Goal: Information Seeking & Learning: Learn about a topic

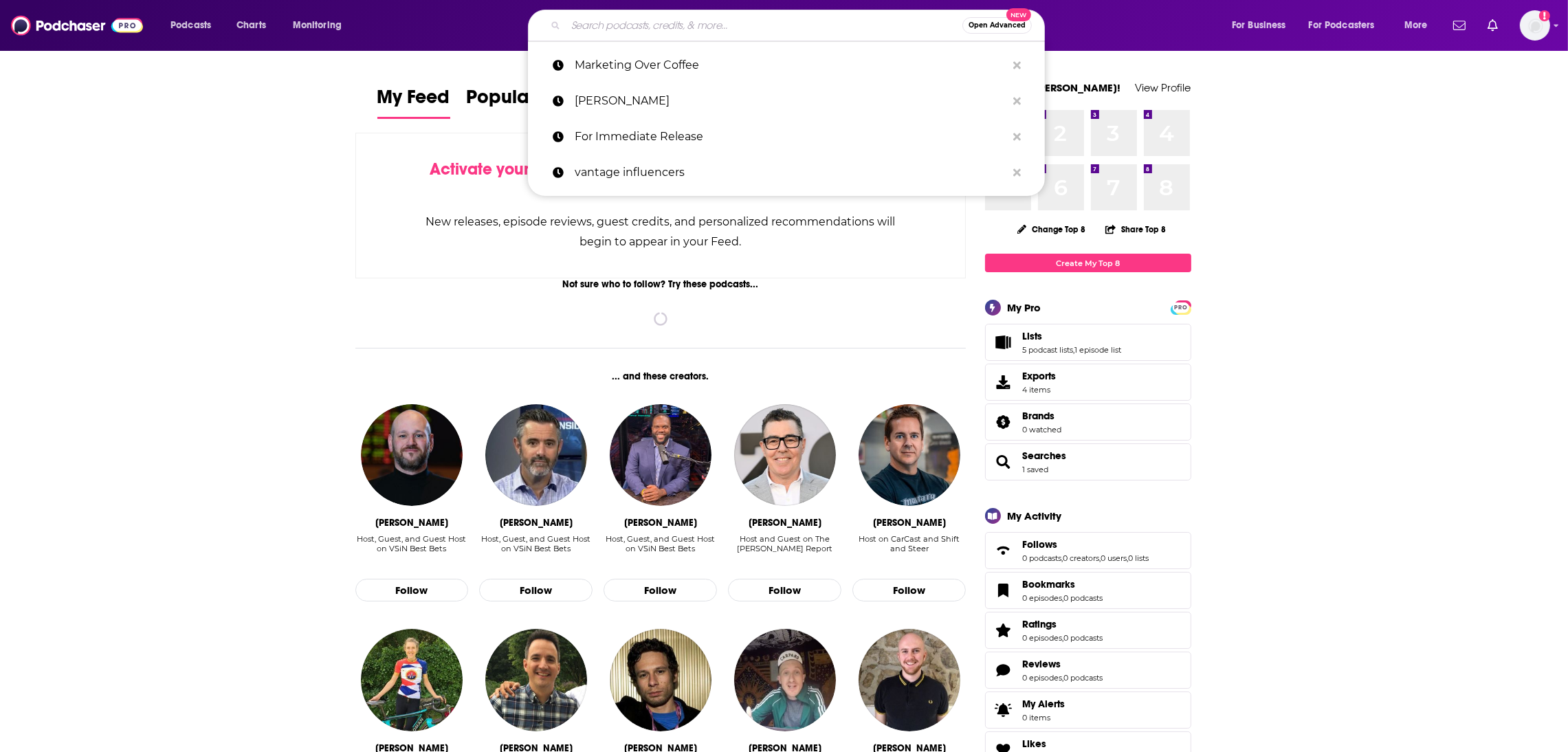
click at [601, 23] on input "Search podcasts, credits, & more..." at bounding box center [764, 26] width 397 height 22
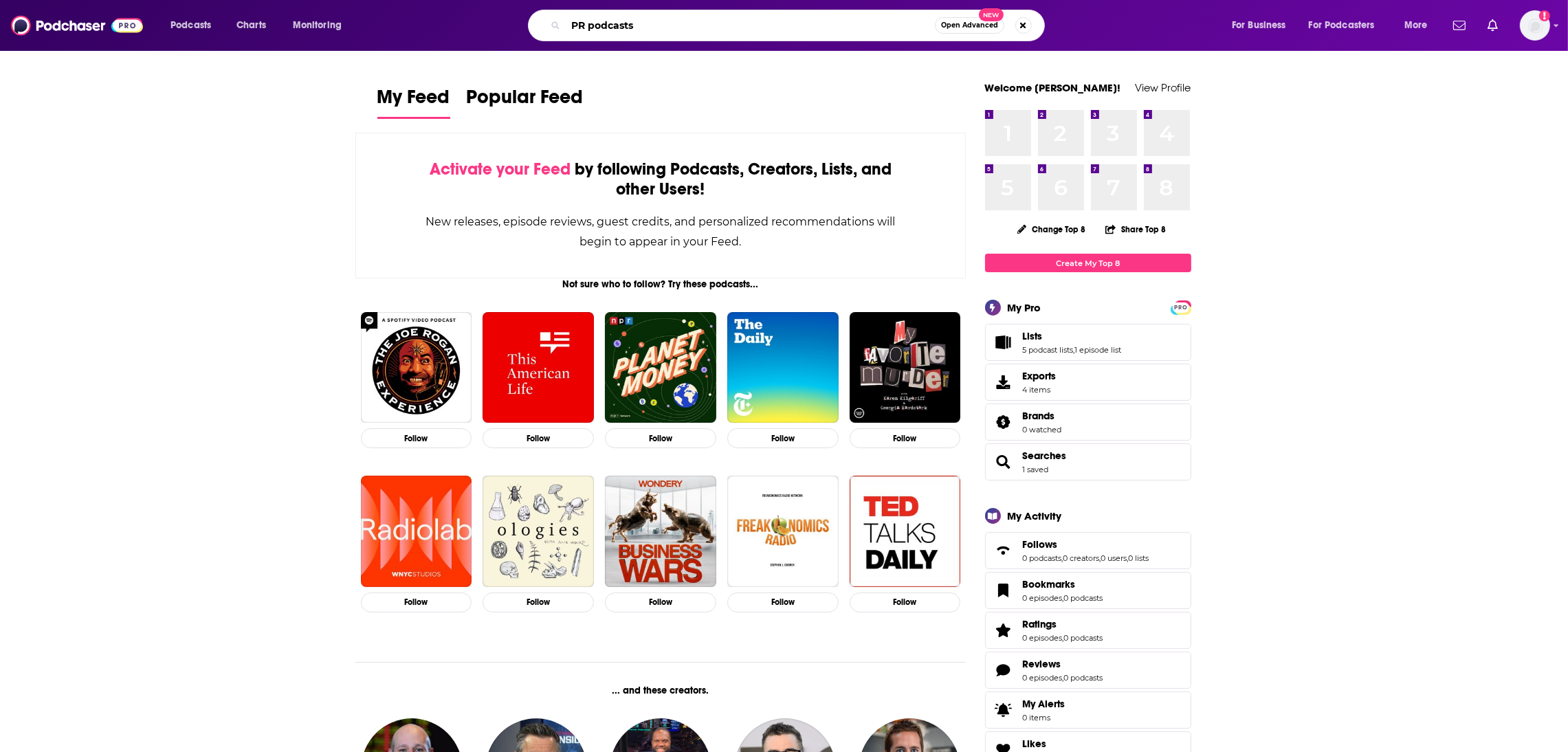
type input "PR podcasts"
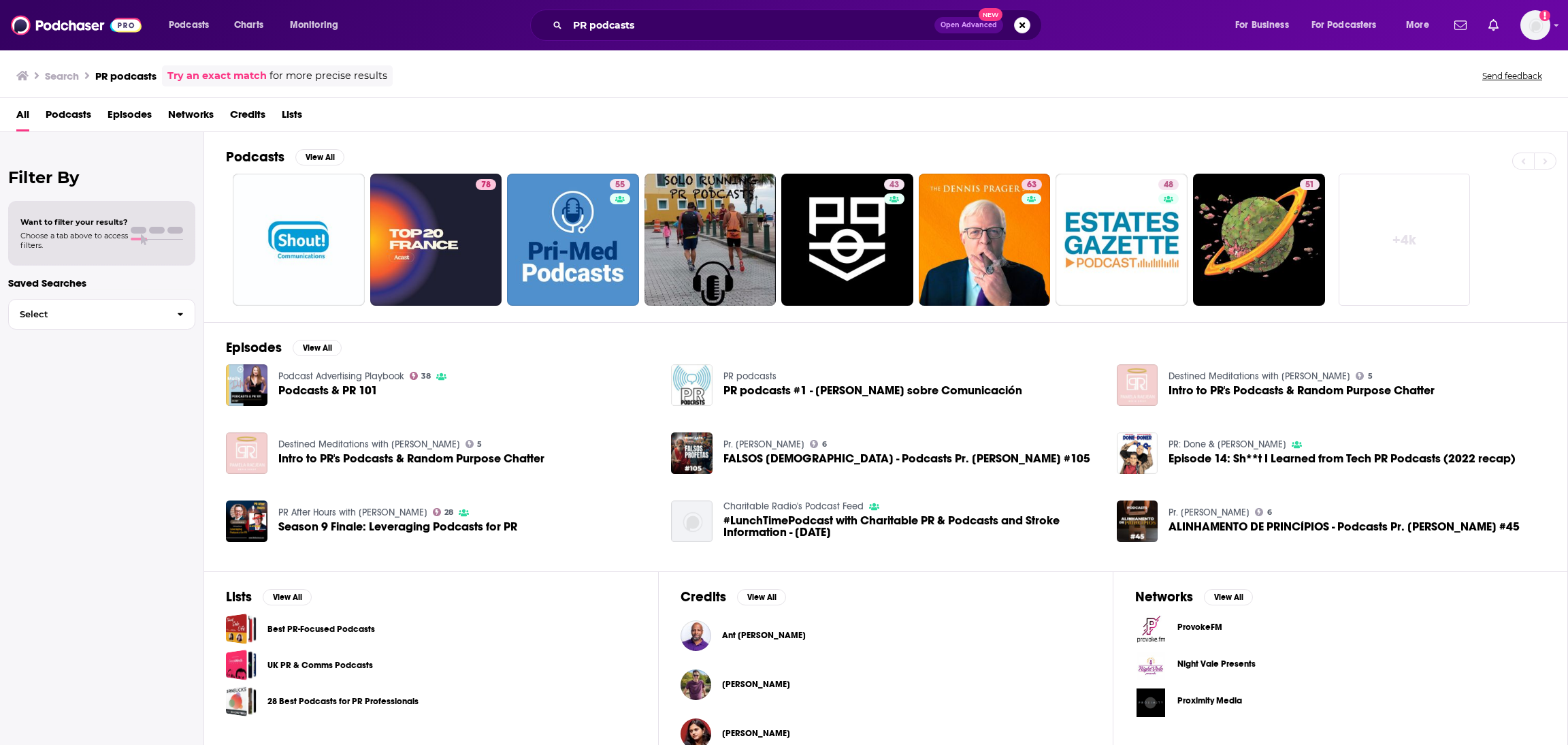
click at [329, 393] on span "Podcasts & PR 101" at bounding box center [327, 390] width 100 height 12
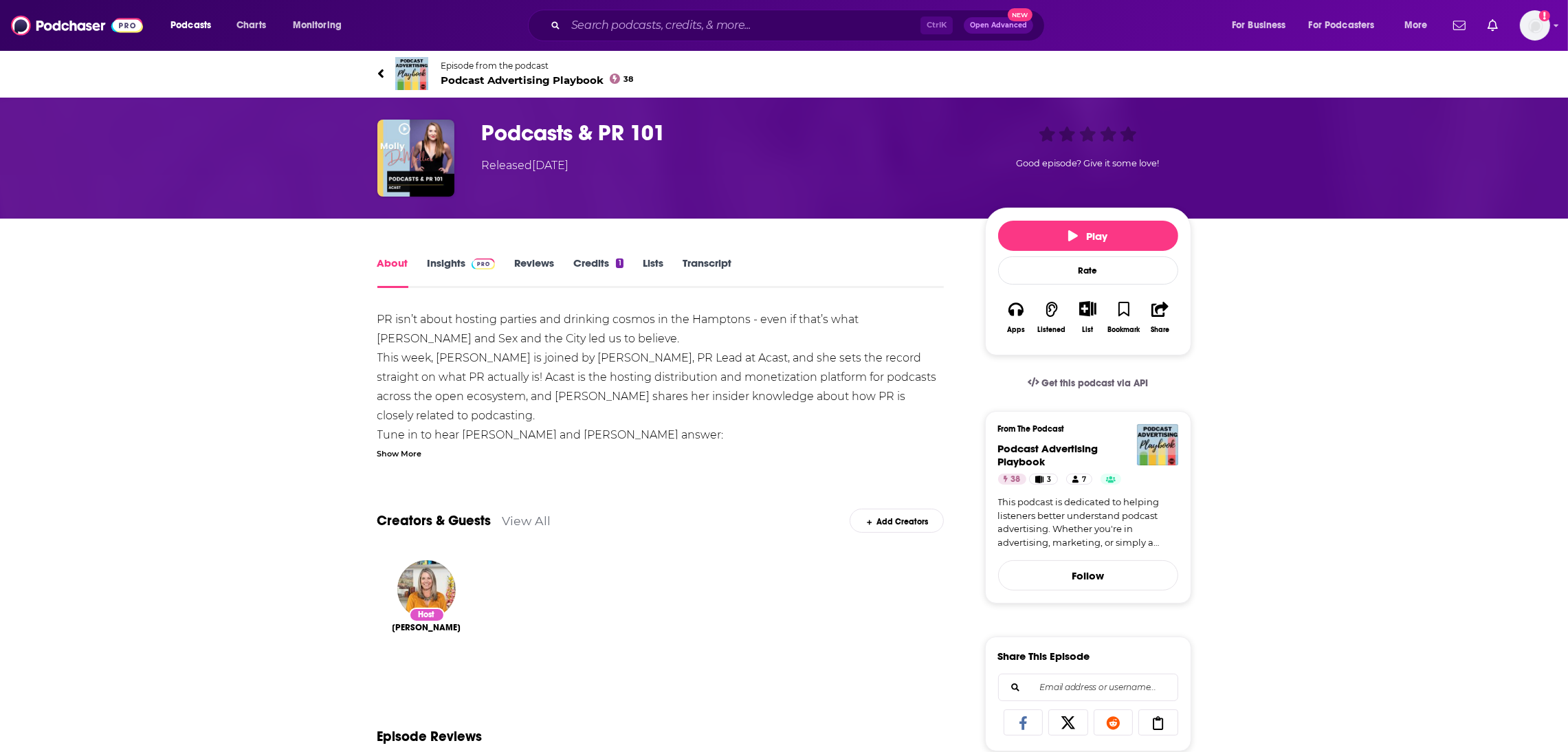
click at [432, 256] on link "Insights" at bounding box center [462, 272] width 68 height 32
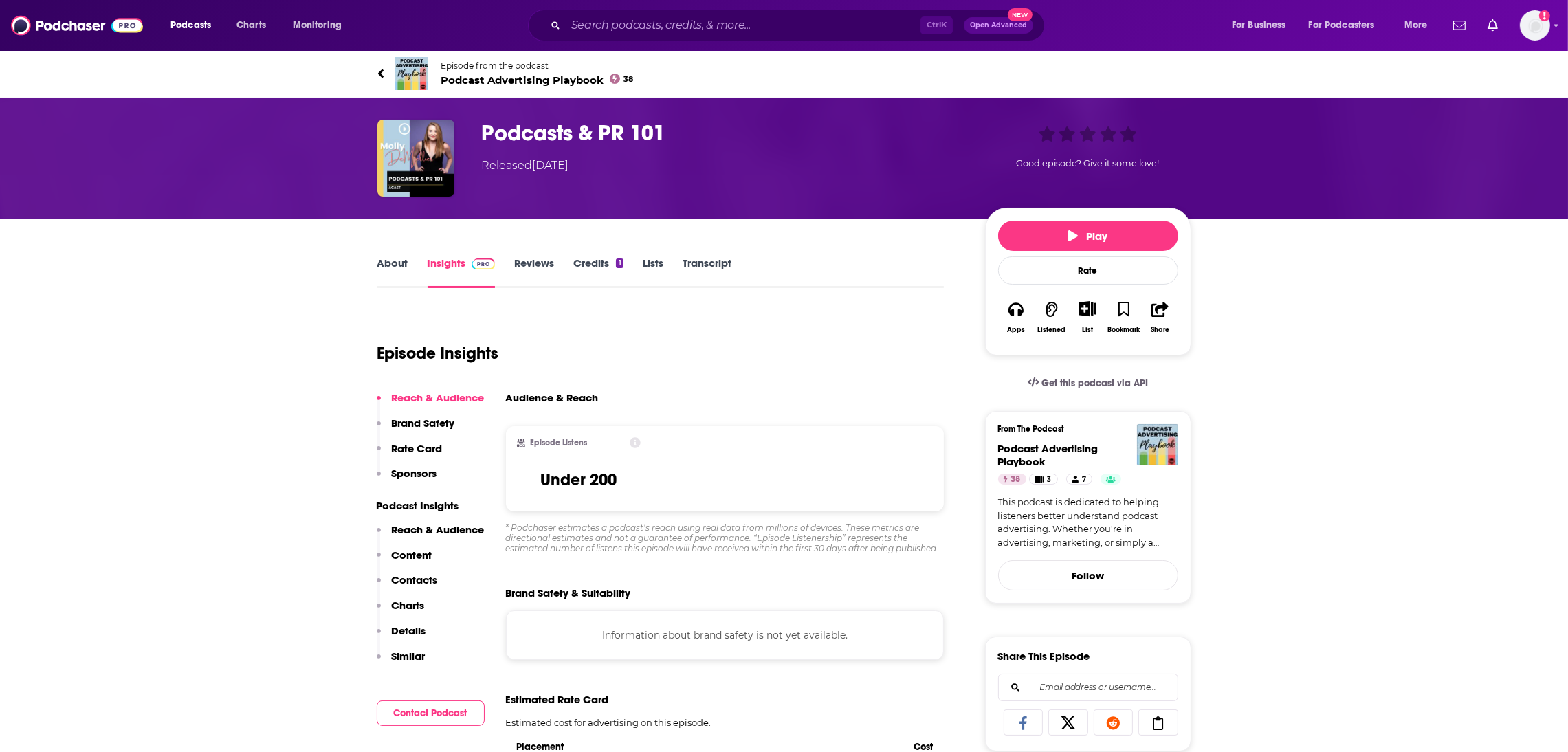
click at [385, 263] on link "About" at bounding box center [393, 272] width 31 height 32
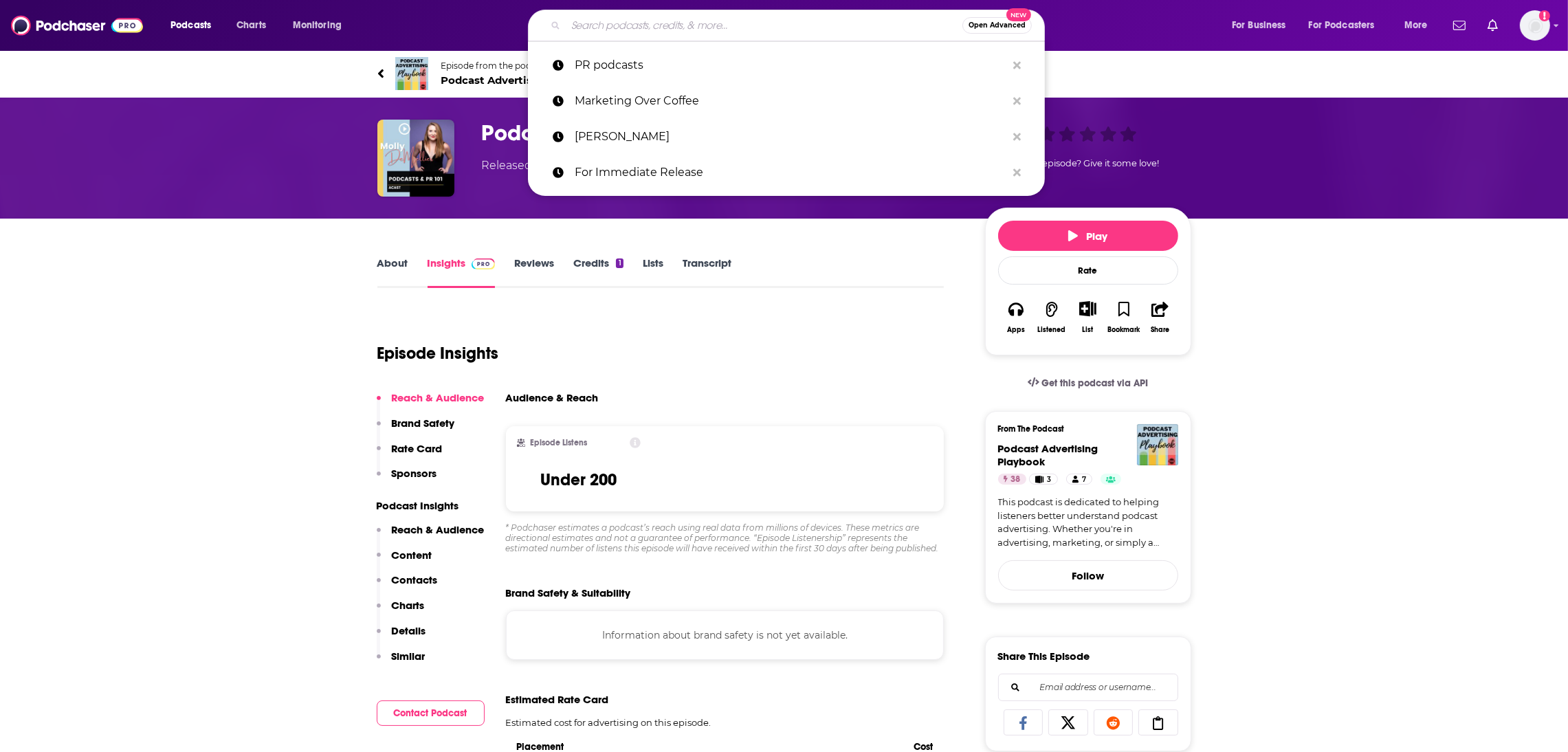
click at [580, 28] on input "Search podcasts, credits, & more..." at bounding box center [764, 26] width 397 height 22
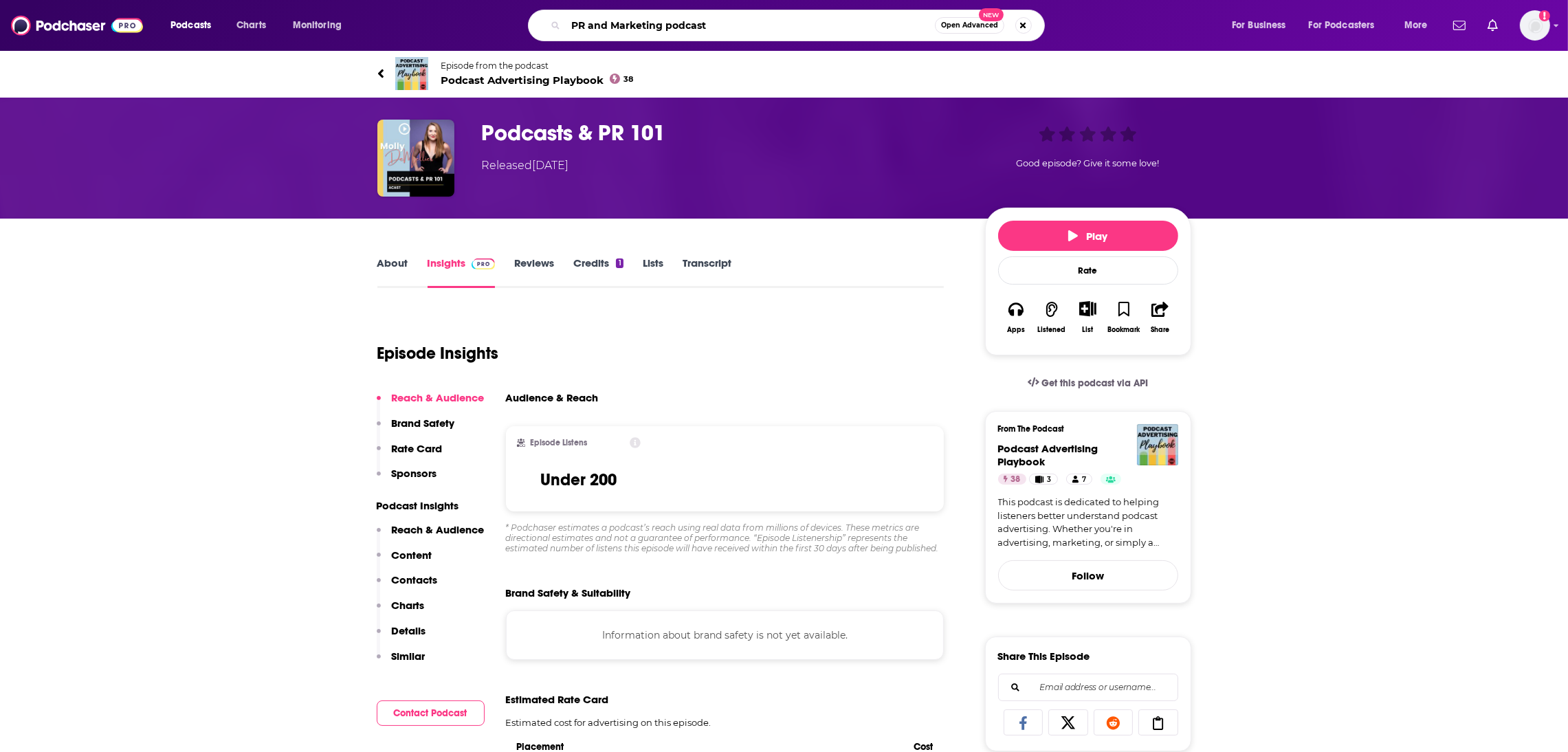
type input "PR and Marketing podcasts"
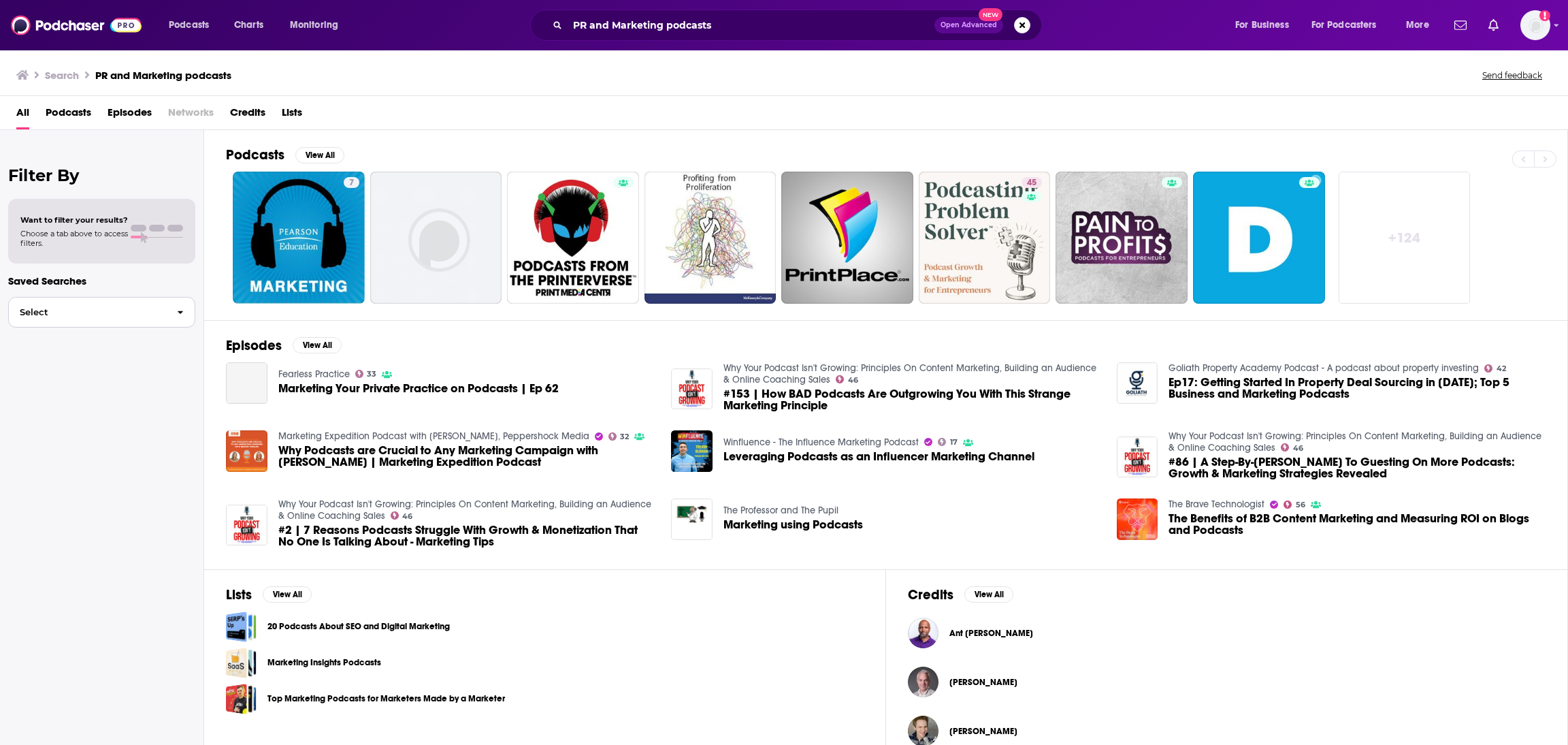
click at [174, 312] on span "button" at bounding box center [181, 312] width 29 height 30
click at [72, 437] on div "Filter By Want to filter your results? Choose a tab above to access filters. Sa…" at bounding box center [102, 502] width 204 height 745
click at [97, 225] on div "Want to filter your results? Choose a tab above to access filters." at bounding box center [74, 231] width 108 height 33
click at [51, 239] on span "Choose a tab above to access filters." at bounding box center [74, 238] width 108 height 19
drag, startPoint x: 66, startPoint y: 178, endPoint x: 67, endPoint y: 233, distance: 55.0
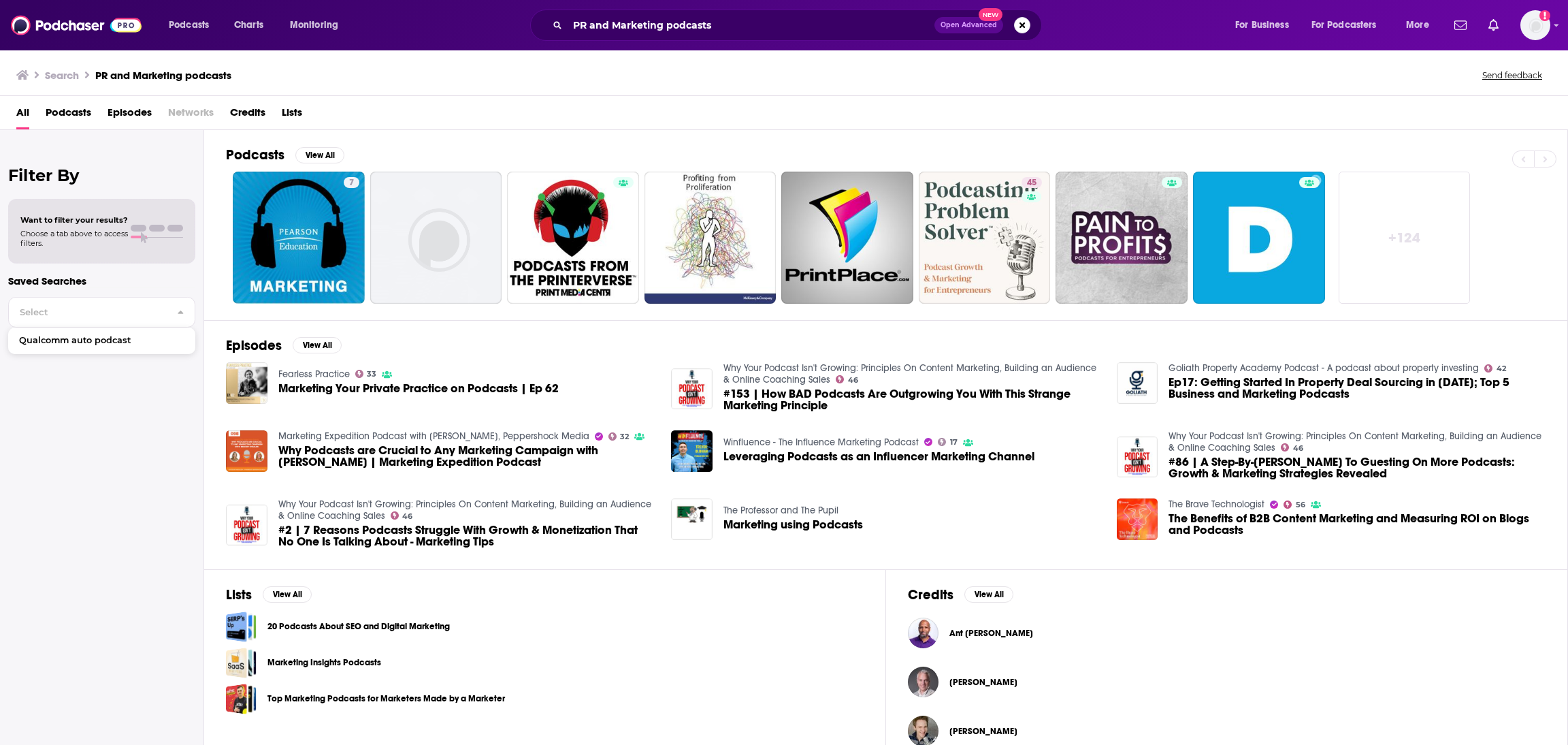
click at [66, 179] on h2 "Filter By" at bounding box center [102, 175] width 187 height 20
click at [67, 236] on span "Choose a tab above to access filters." at bounding box center [74, 238] width 108 height 19
click at [158, 232] on div at bounding box center [157, 231] width 52 height 13
click at [139, 236] on span at bounding box center [139, 237] width 16 height 3
click at [129, 236] on div "Want to filter your results? Choose a tab above to access filters." at bounding box center [102, 231] width 163 height 33
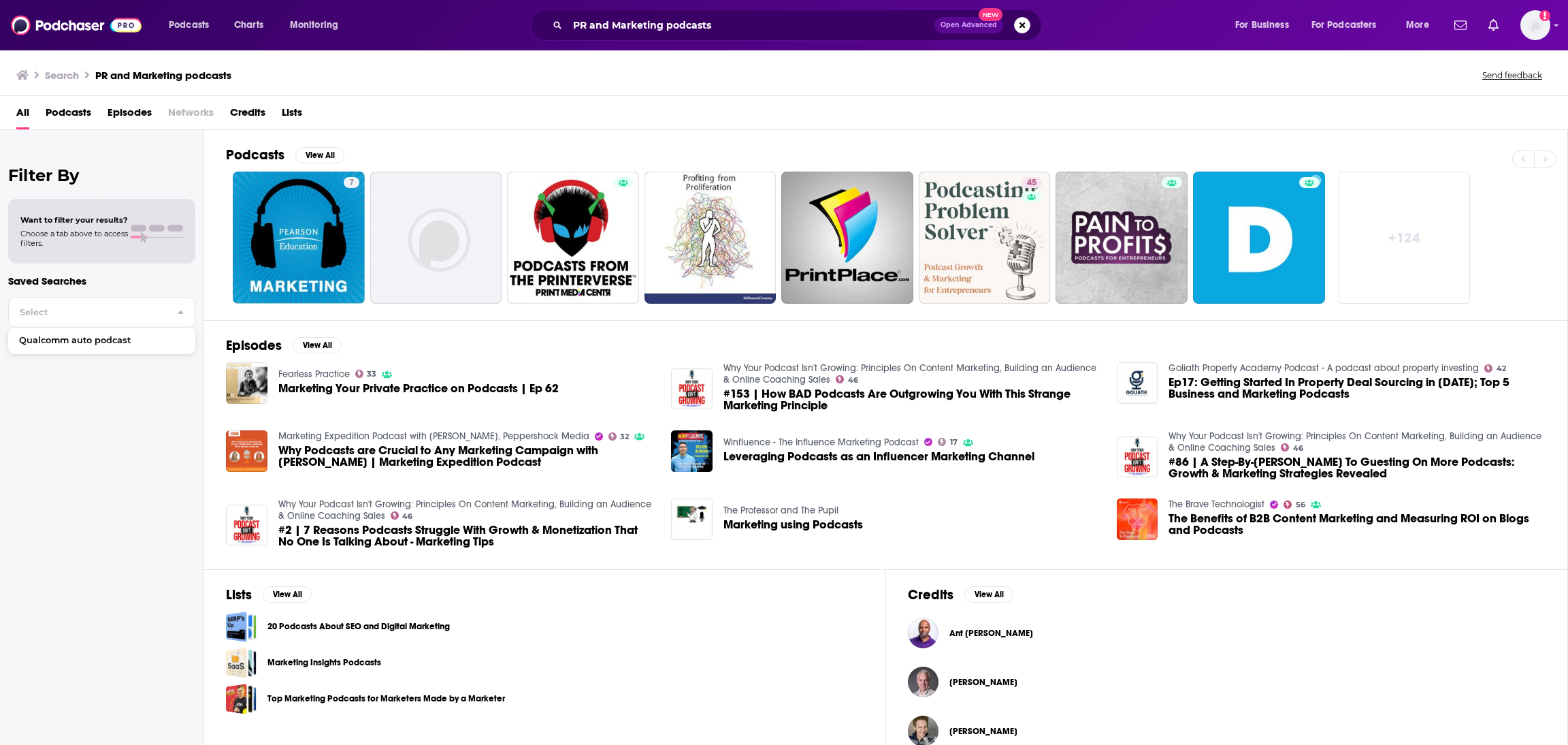
click at [44, 224] on span "Want to filter your results?" at bounding box center [74, 220] width 108 height 10
click at [152, 233] on div at bounding box center [157, 231] width 52 height 13
click at [65, 187] on div "Filter By Want to filter your results? Choose a tab above to access filters. Sa…" at bounding box center [102, 502] width 204 height 745
click at [54, 176] on h2 "Filter By" at bounding box center [102, 175] width 187 height 20
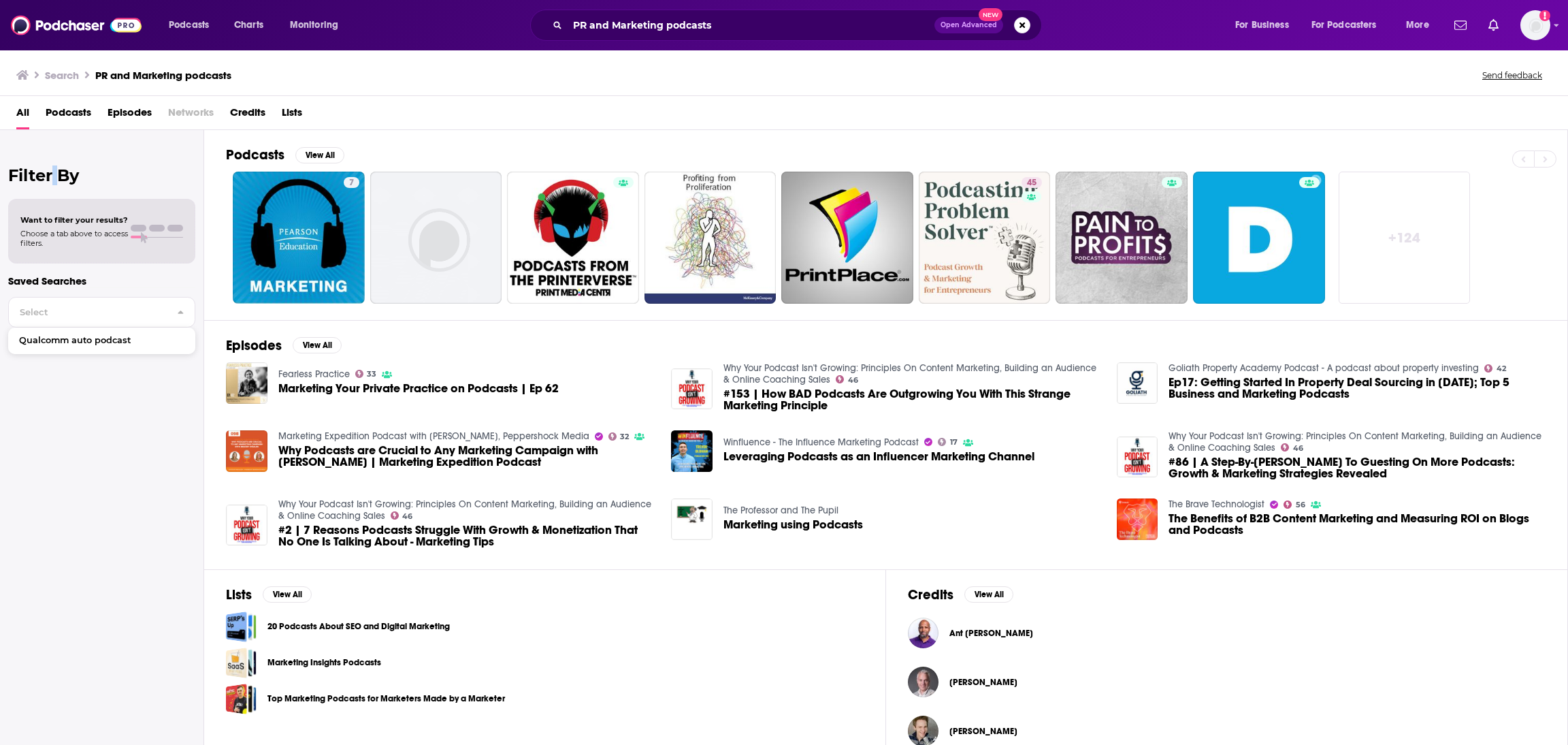
click at [16, 110] on span "All" at bounding box center [23, 115] width 13 height 28
click at [60, 102] on span "Podcasts" at bounding box center [68, 115] width 45 height 28
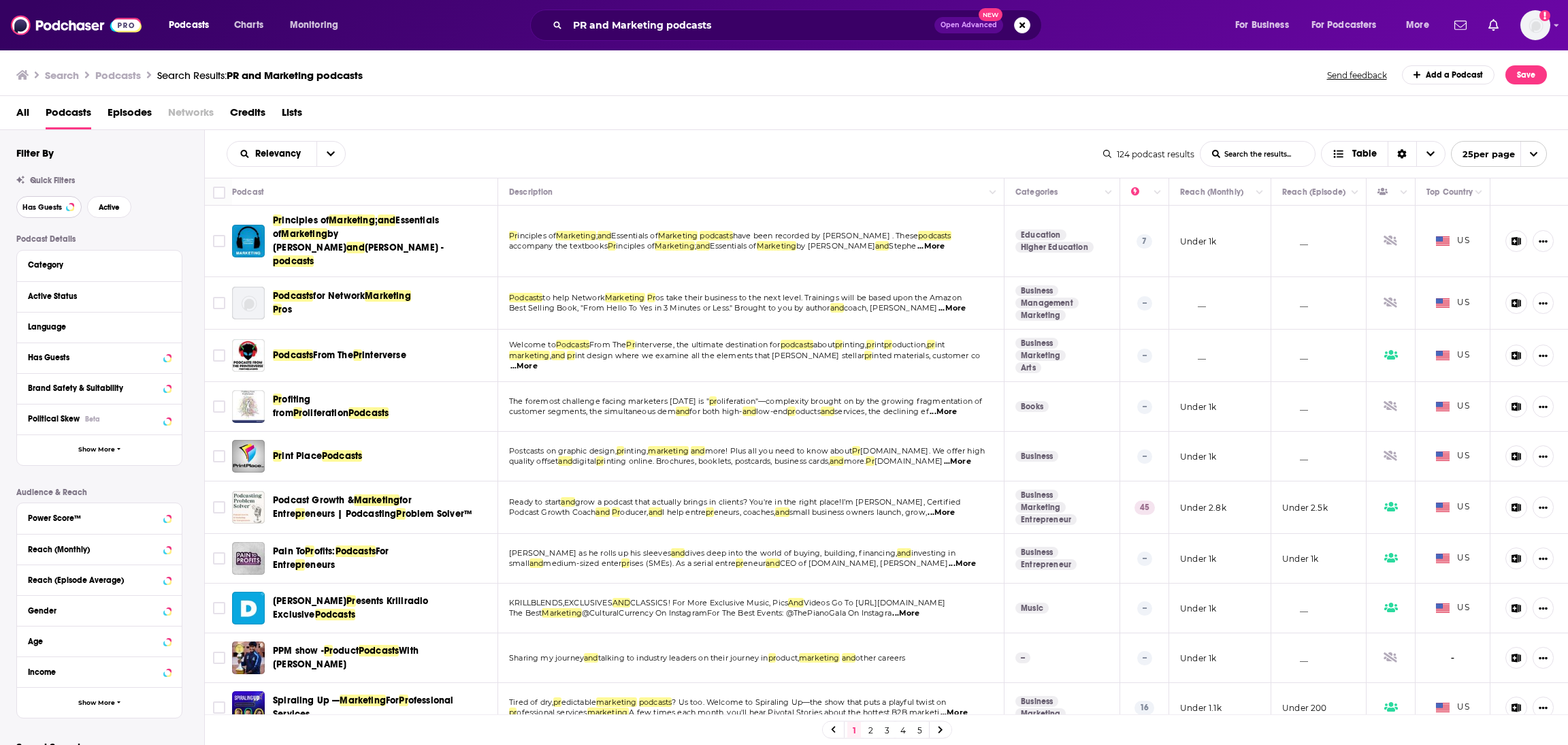
click at [58, 209] on span "Has Guests" at bounding box center [43, 207] width 40 height 8
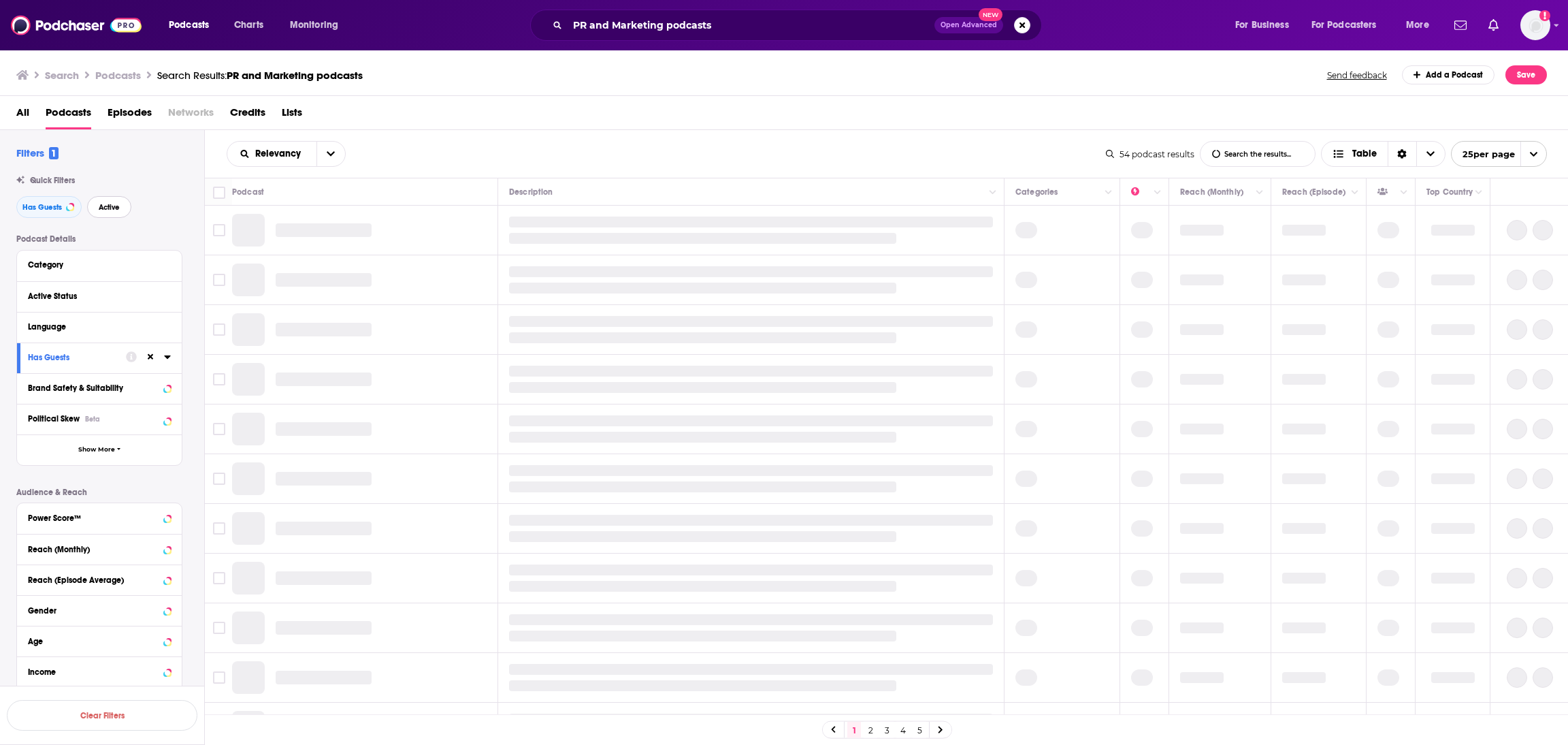
click at [113, 201] on button "Active" at bounding box center [109, 207] width 44 height 22
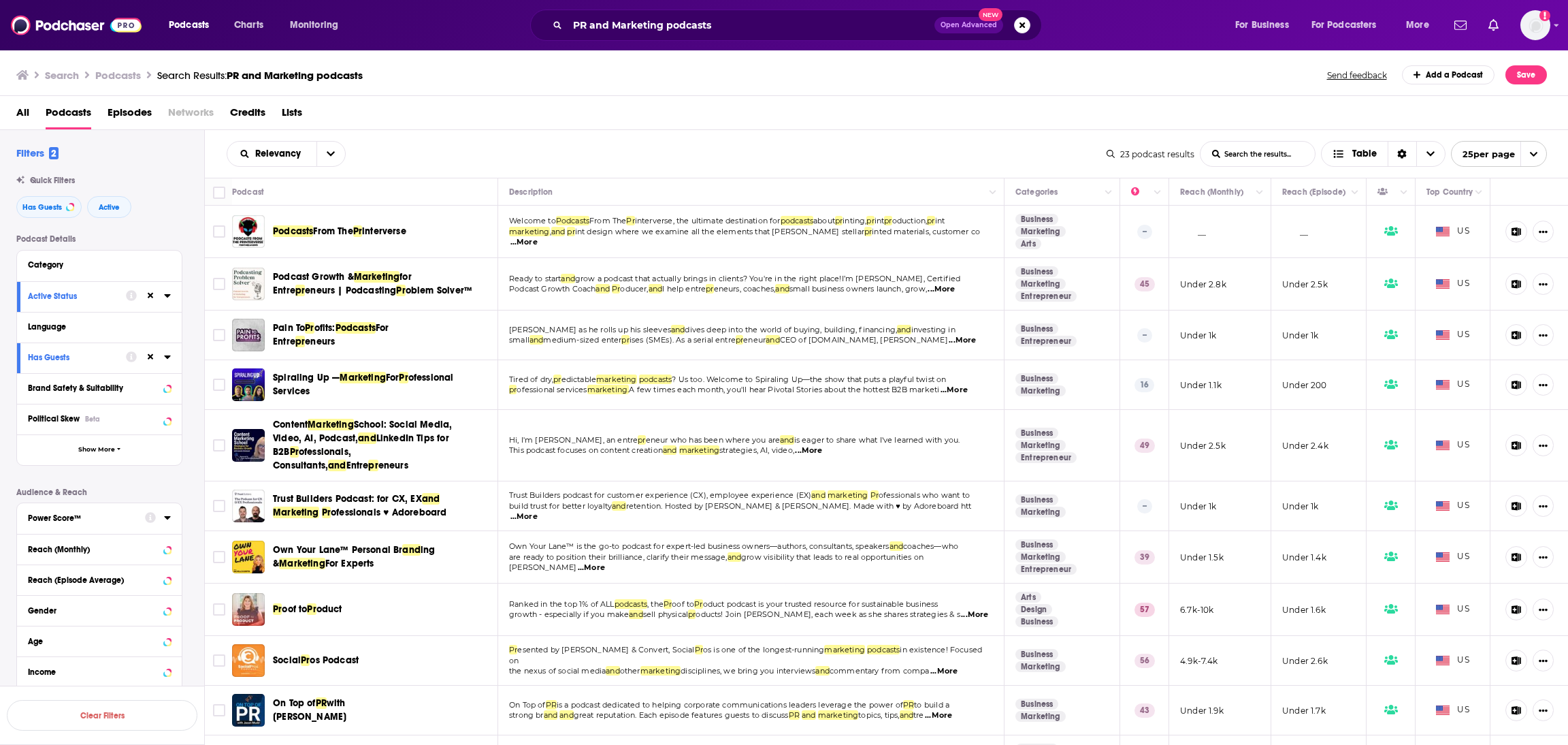
click at [165, 516] on icon at bounding box center [168, 518] width 7 height 11
click at [34, 557] on icon at bounding box center [34, 555] width 8 height 6
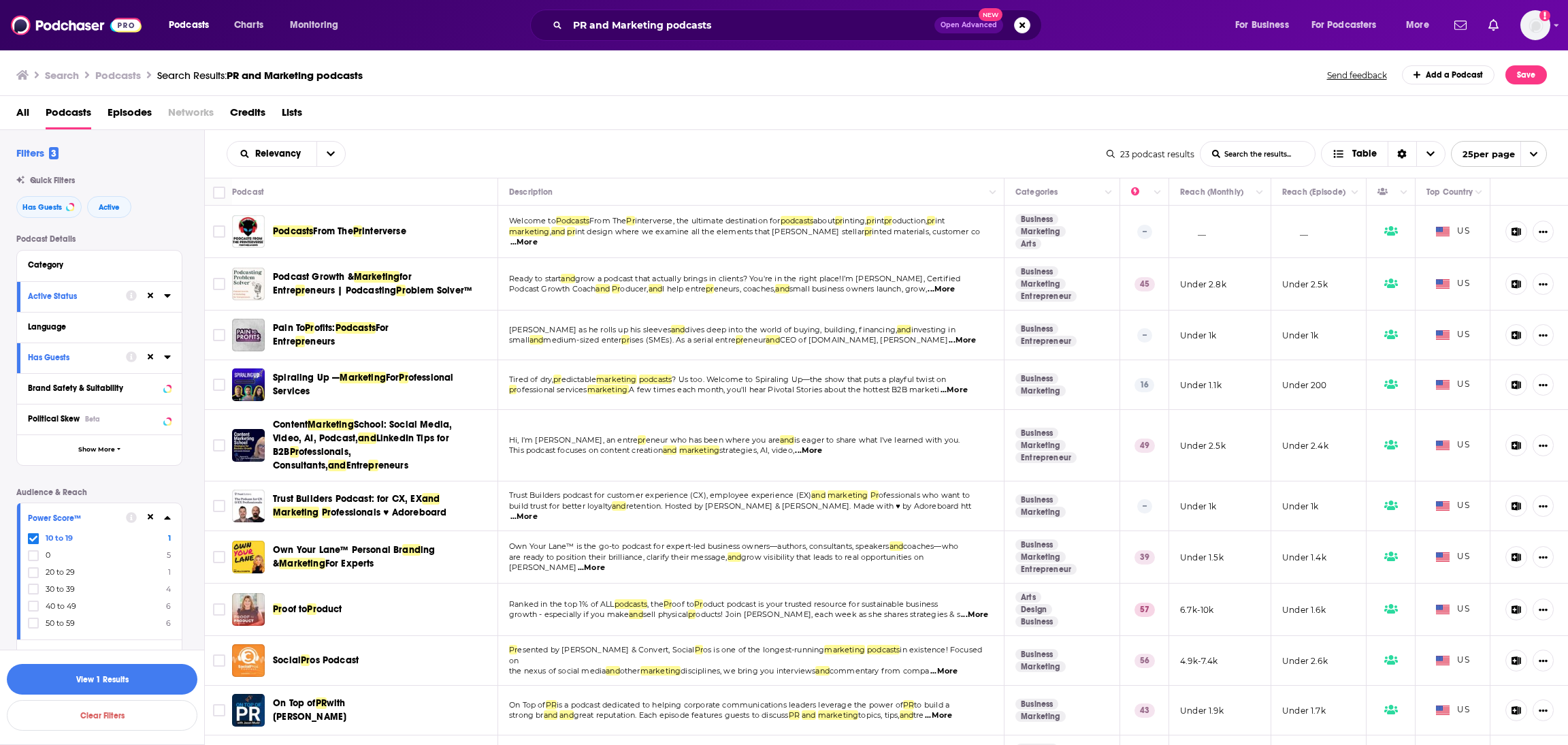
click at [36, 584] on div "10 to 19 1 0 5 20 to 29 1 30 to 39 4 40 to 49 6 50 to 59 6" at bounding box center [100, 580] width 143 height 96
click at [36, 577] on icon at bounding box center [34, 573] width 8 height 8
click at [32, 592] on icon at bounding box center [34, 589] width 8 height 6
click at [109, 681] on button "View 6 Results" at bounding box center [102, 679] width 191 height 31
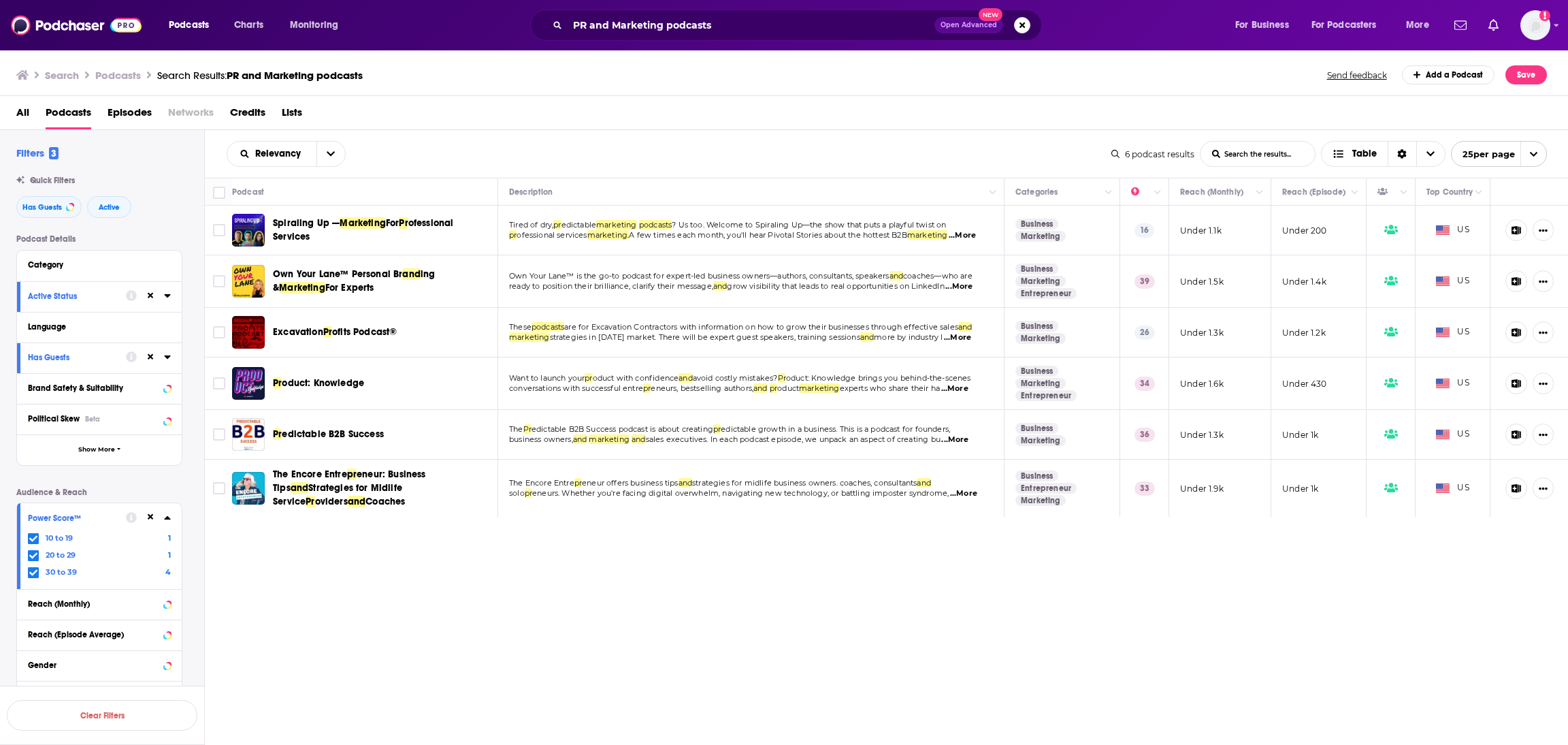
click at [141, 515] on div at bounding box center [148, 517] width 45 height 17
click at [150, 519] on icon at bounding box center [150, 517] width 6 height 6
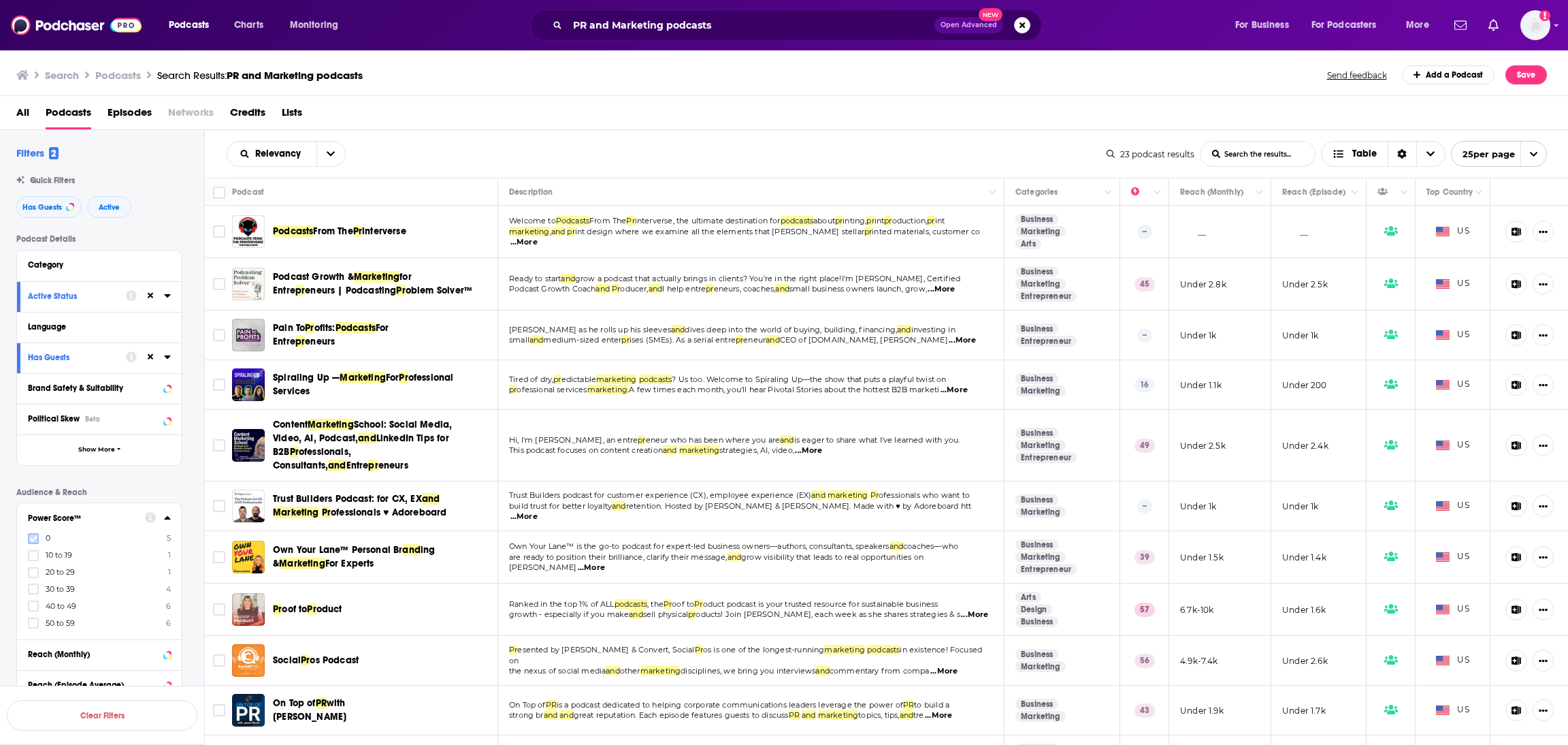
click at [34, 540] on icon at bounding box center [34, 538] width 8 height 6
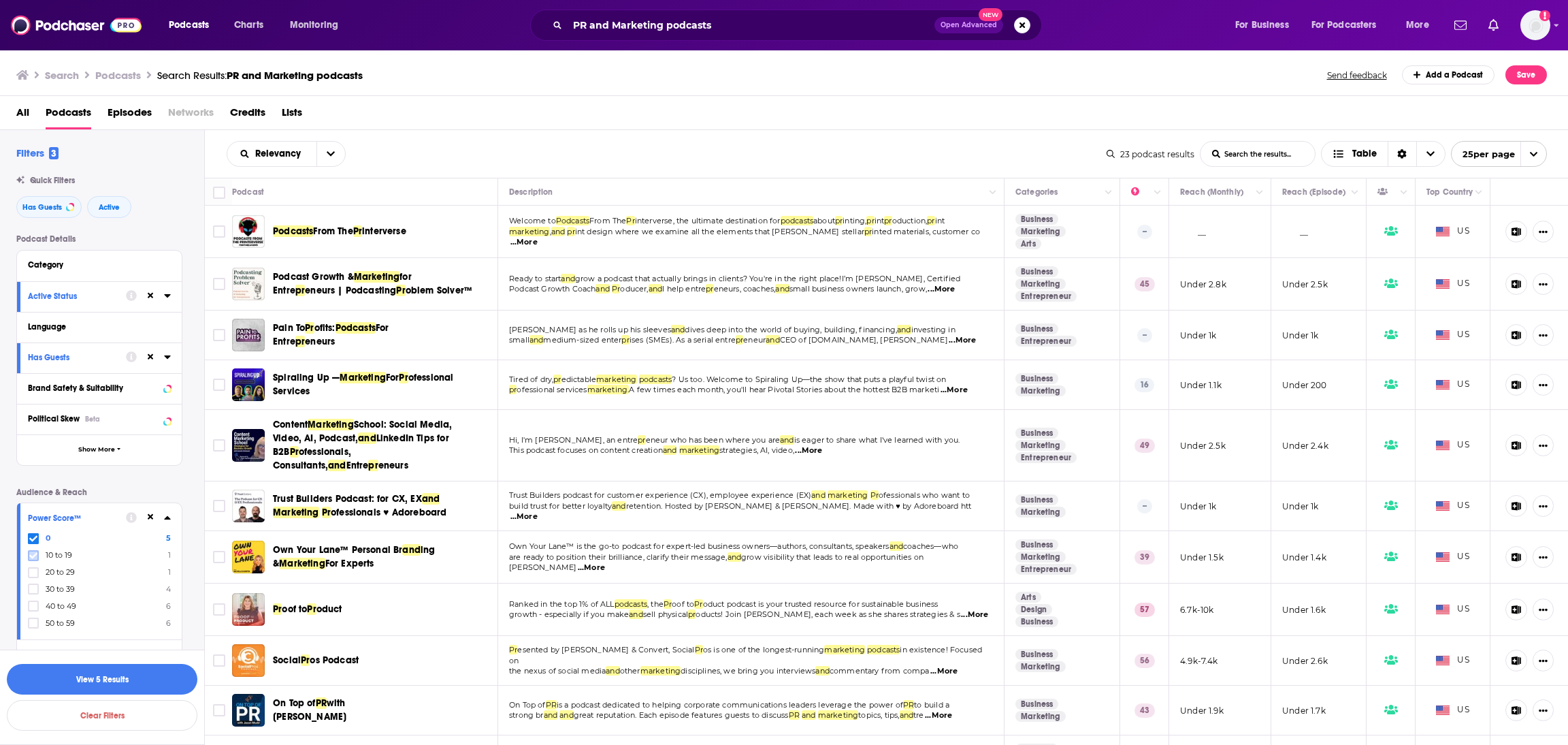
click at [34, 553] on icon at bounding box center [34, 555] width 8 height 8
click at [32, 573] on icon at bounding box center [34, 573] width 8 height 8
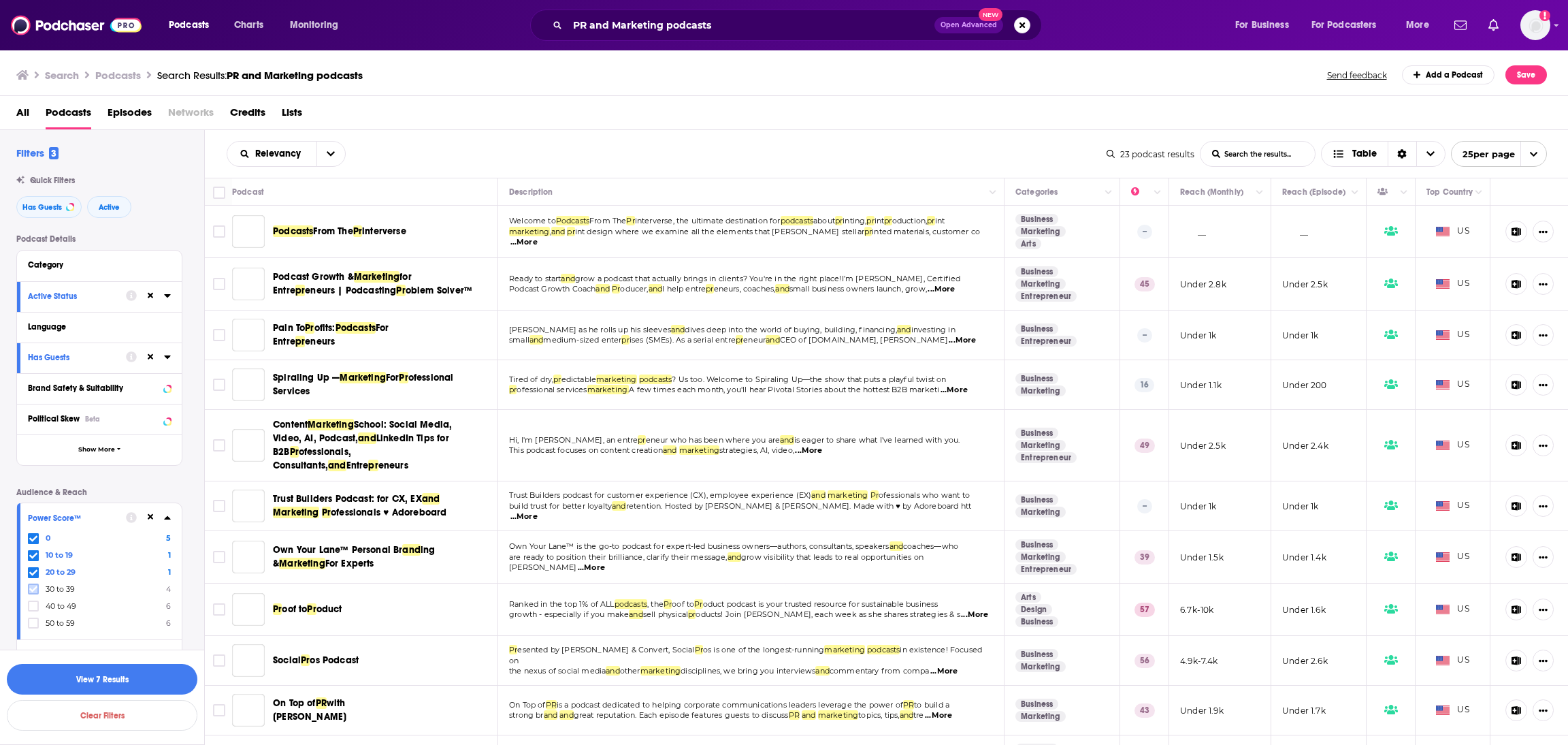
click at [35, 588] on icon at bounding box center [34, 589] width 8 height 8
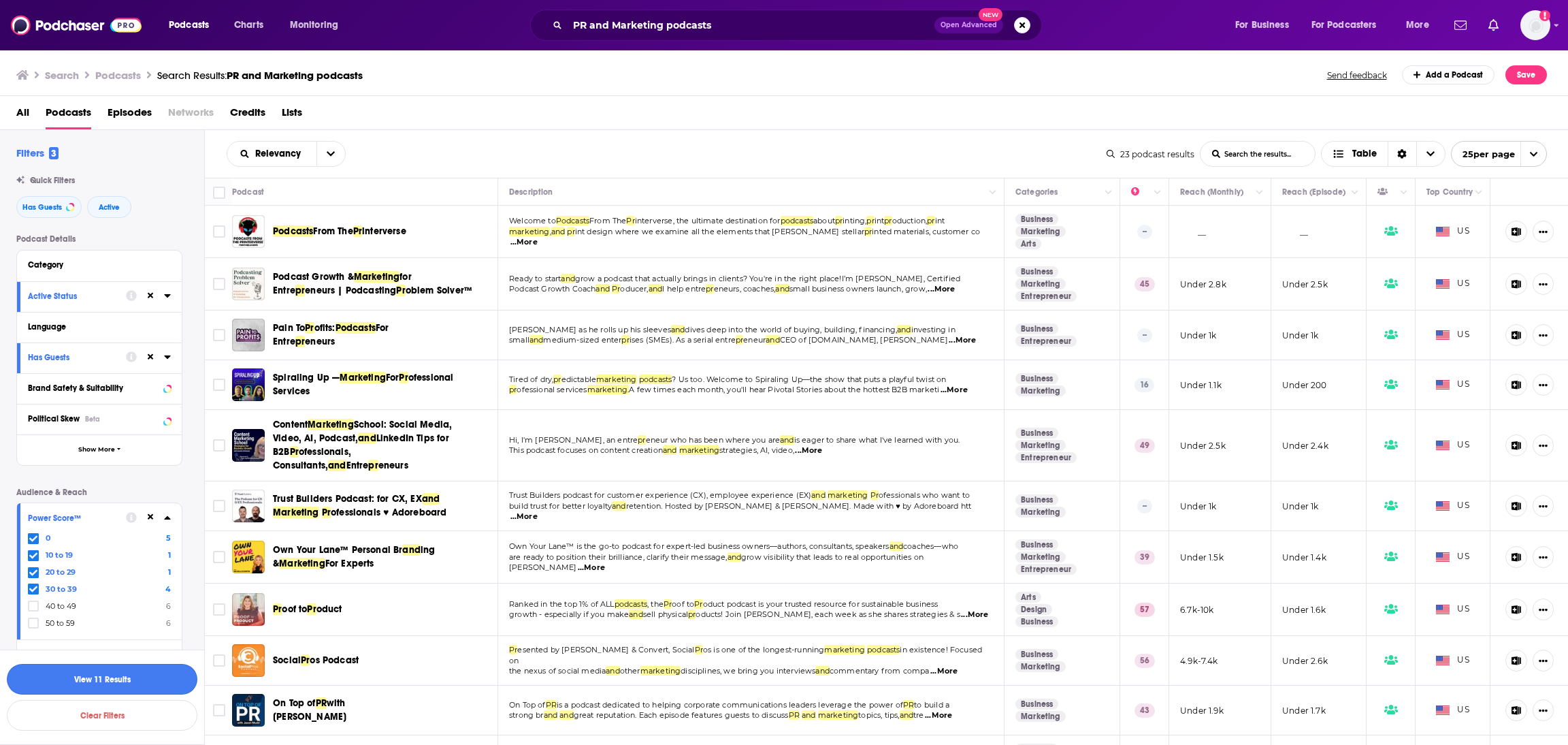
click at [85, 683] on button "View 11 Results" at bounding box center [102, 679] width 191 height 31
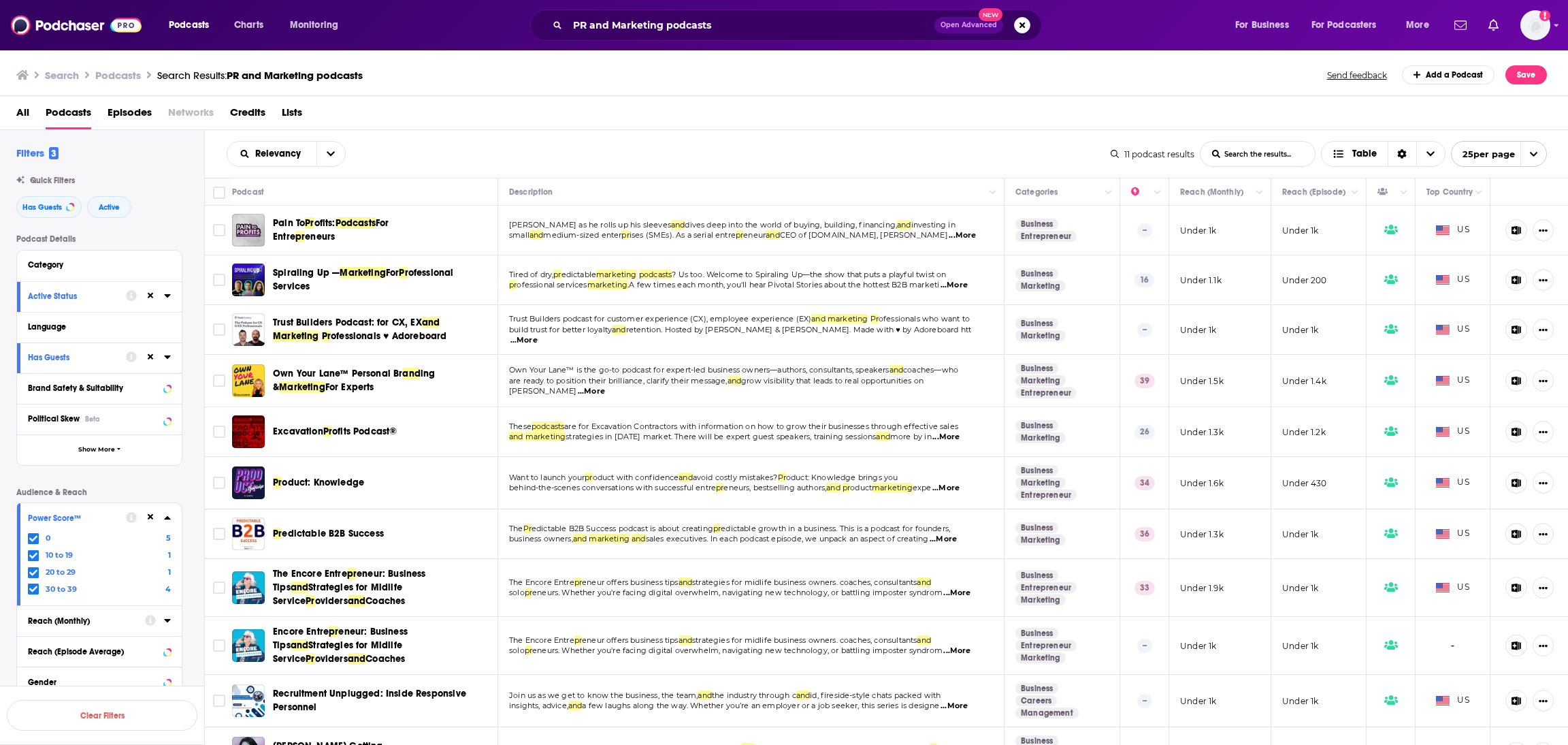
click at [63, 622] on div "Reach (Monthly)" at bounding box center [82, 621] width 108 height 10
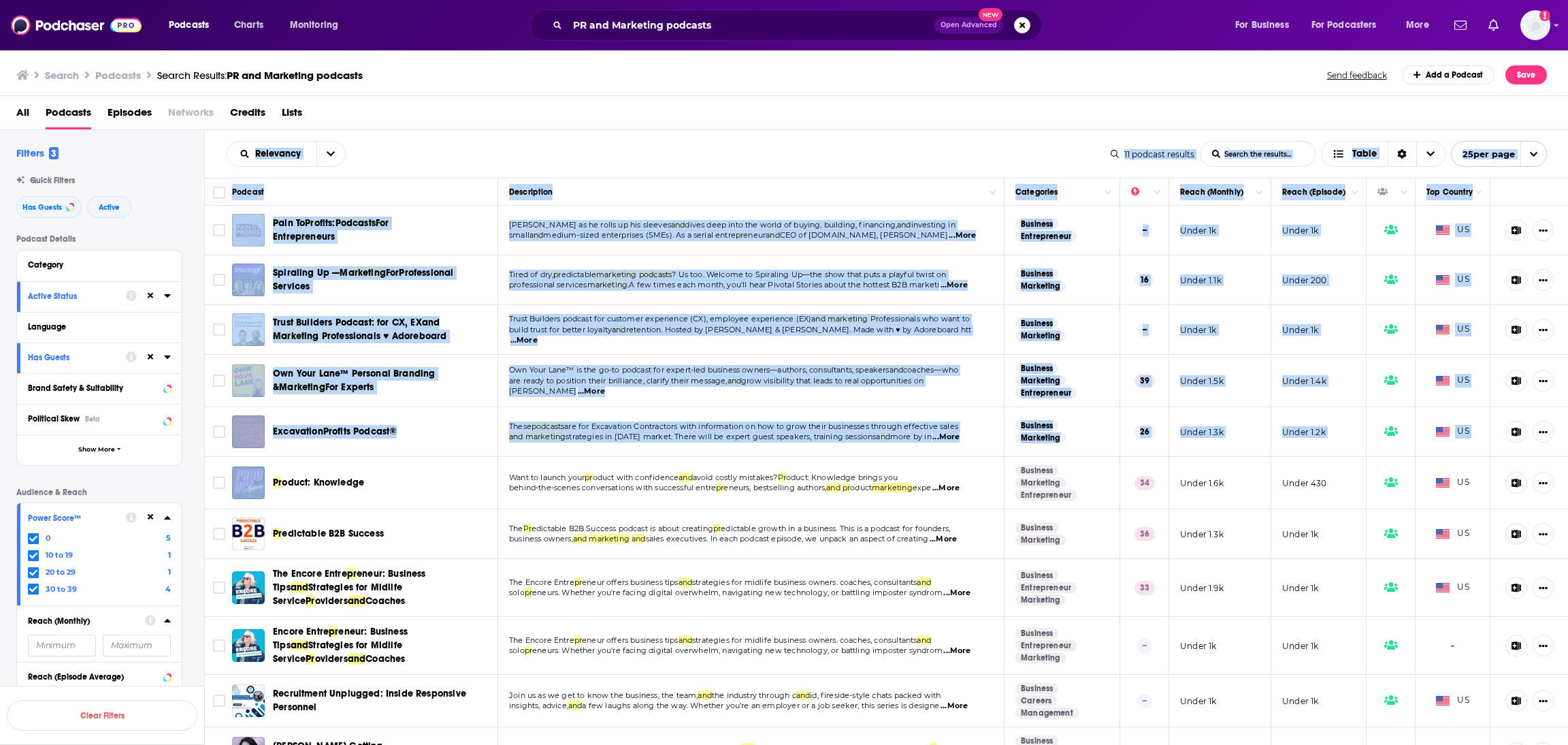
drag, startPoint x: 207, startPoint y: 495, endPoint x: 185, endPoint y: 677, distance: 183.3
click at [194, 683] on div "Filters 3 Quick Filters Has Guests Active Podcast Details Category Active Statu…" at bounding box center [784, 478] width 1569 height 696
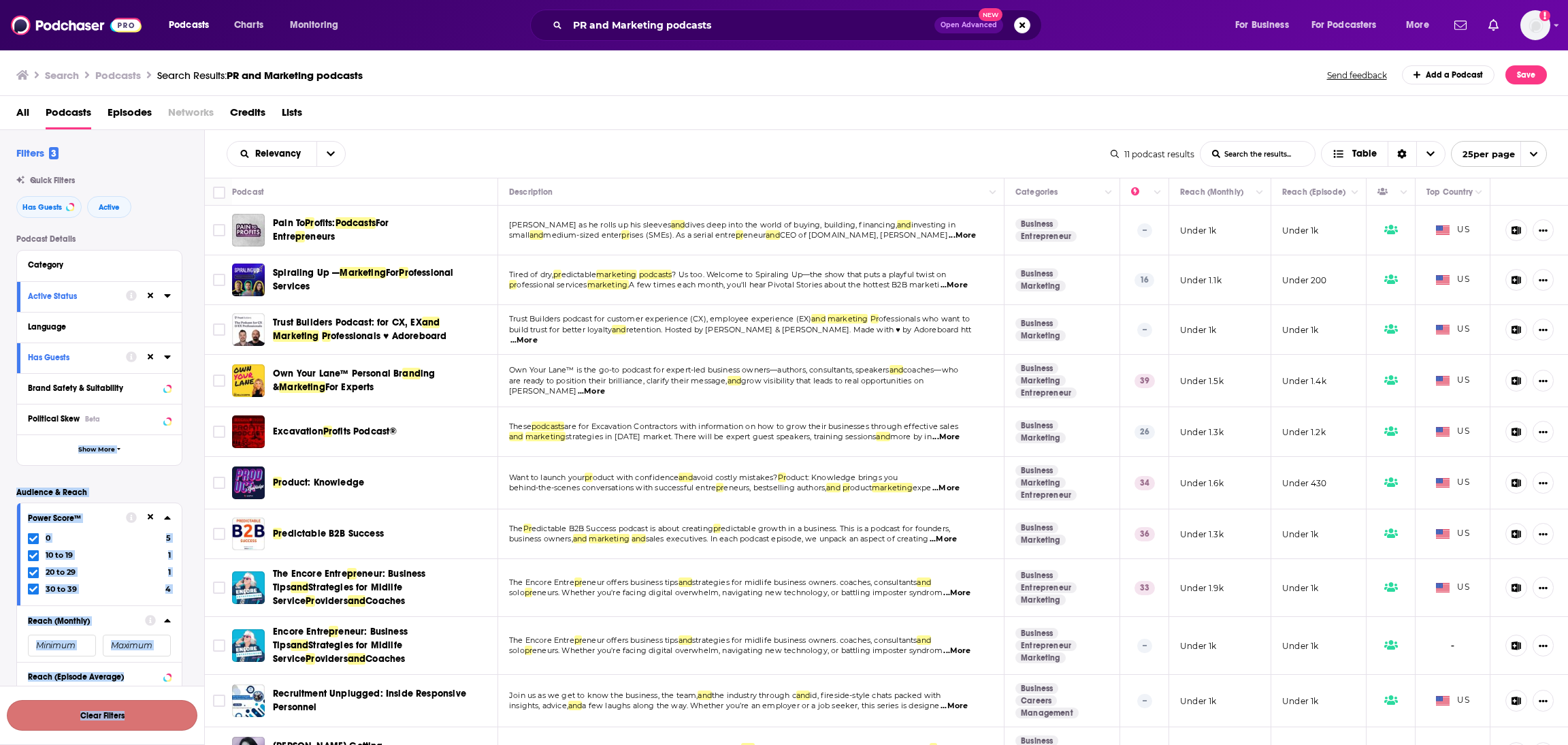
drag, startPoint x: 121, startPoint y: 433, endPoint x: 130, endPoint y: 725, distance: 292.1
click at [130, 709] on div "Filters 3 Quick Filters Has Guests Active Podcast Details Category Active Statu…" at bounding box center [102, 478] width 204 height 696
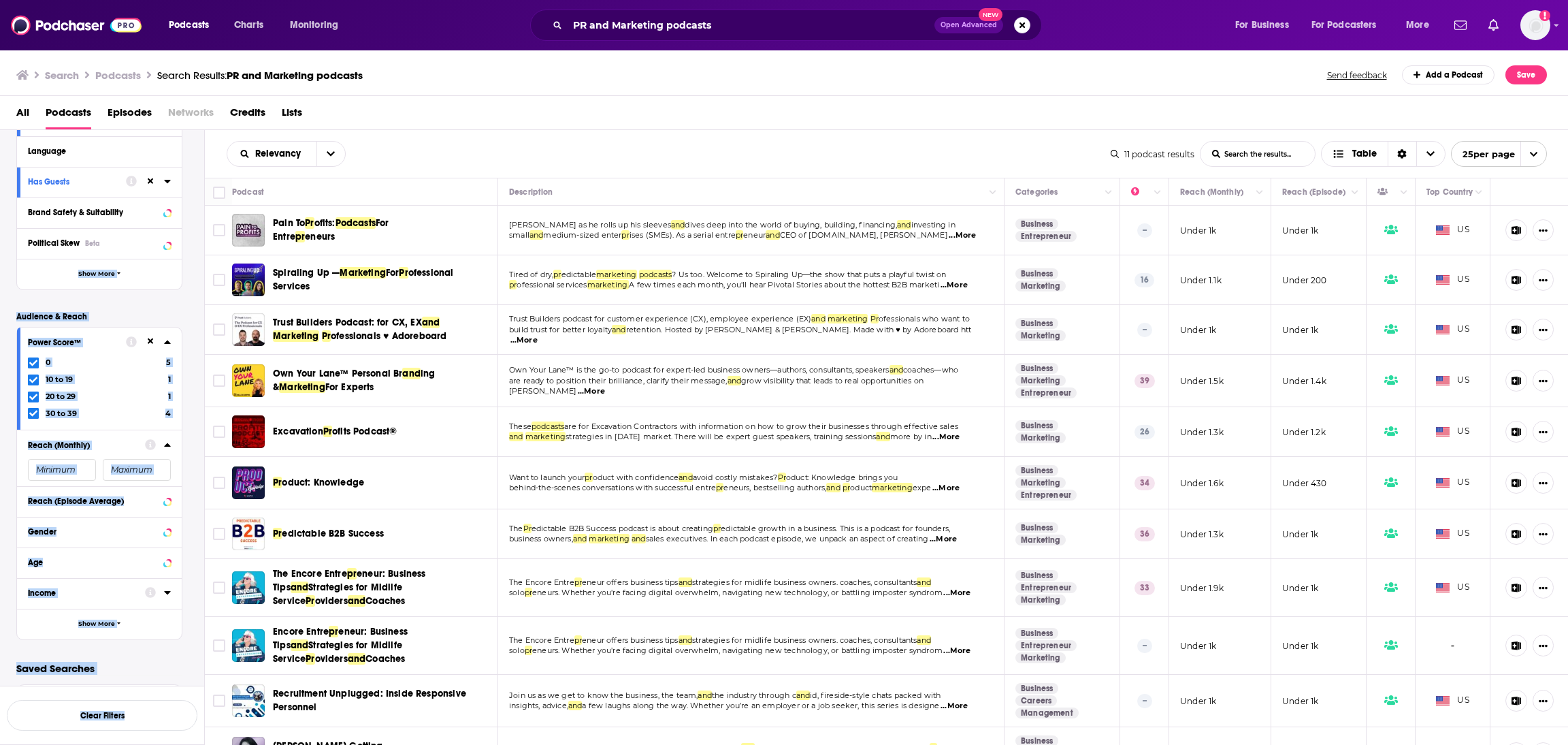
scroll to position [179, 0]
click at [140, 678] on div "Saved Searches Select" at bounding box center [102, 690] width 204 height 56
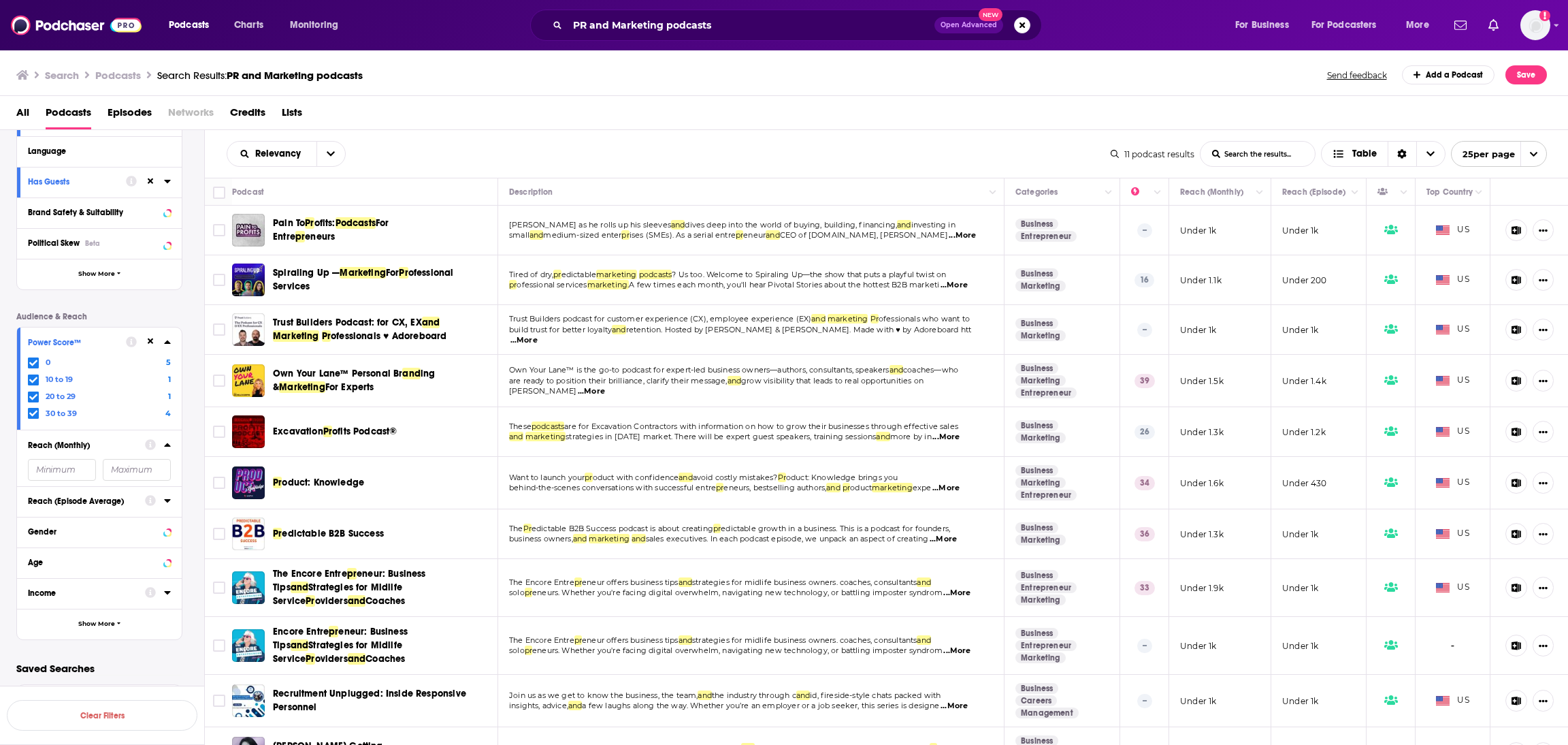
click at [97, 499] on div "Reach (Episode Average)" at bounding box center [82, 501] width 108 height 10
click at [141, 506] on button "Reach (Episode Average)" at bounding box center [87, 498] width 117 height 17
